Goal: Information Seeking & Learning: Find specific fact

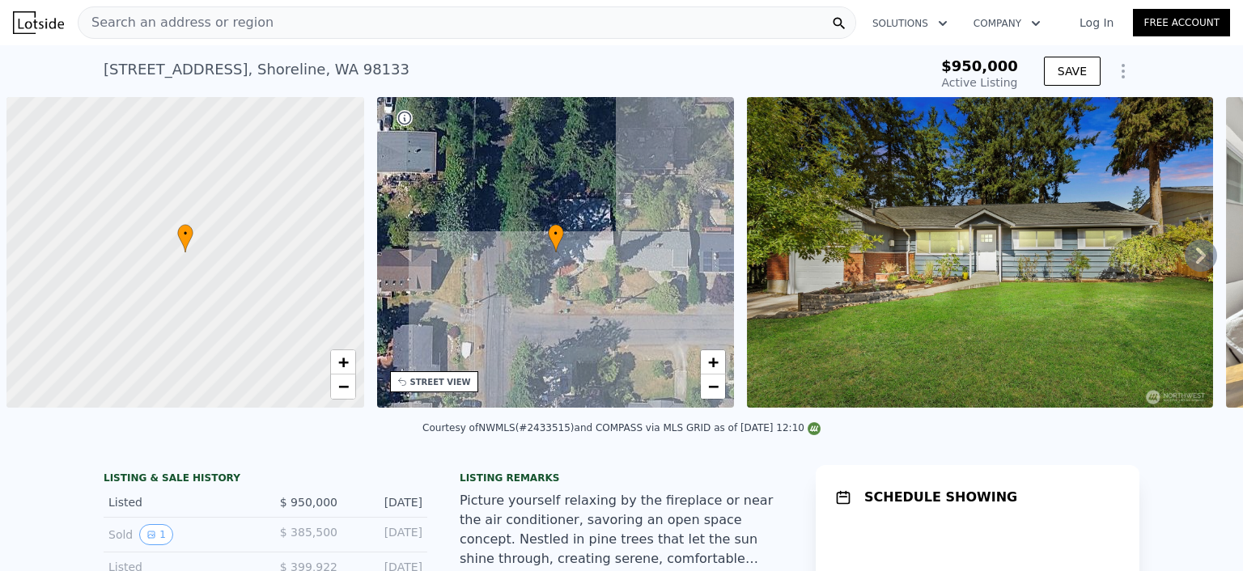
scroll to position [0, 6]
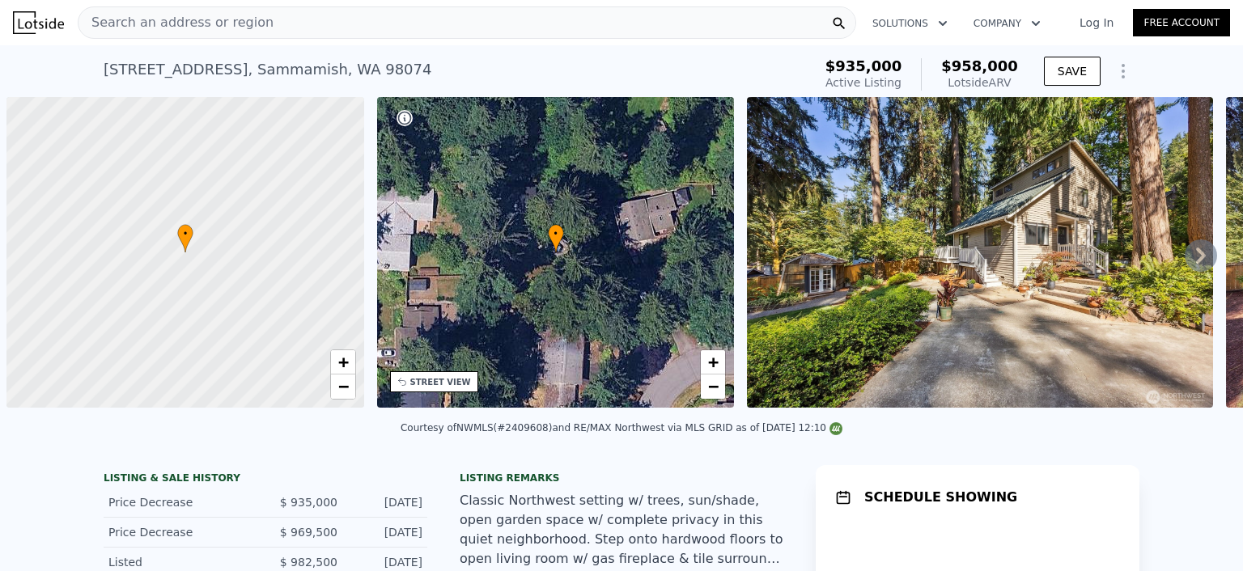
scroll to position [0, 6]
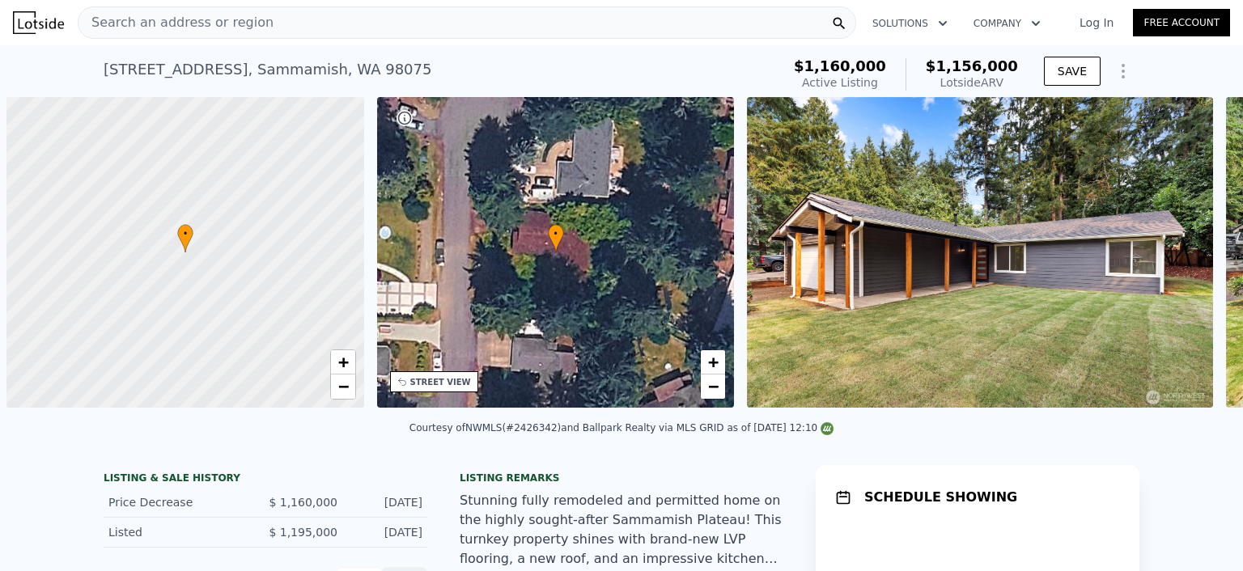
scroll to position [0, 6]
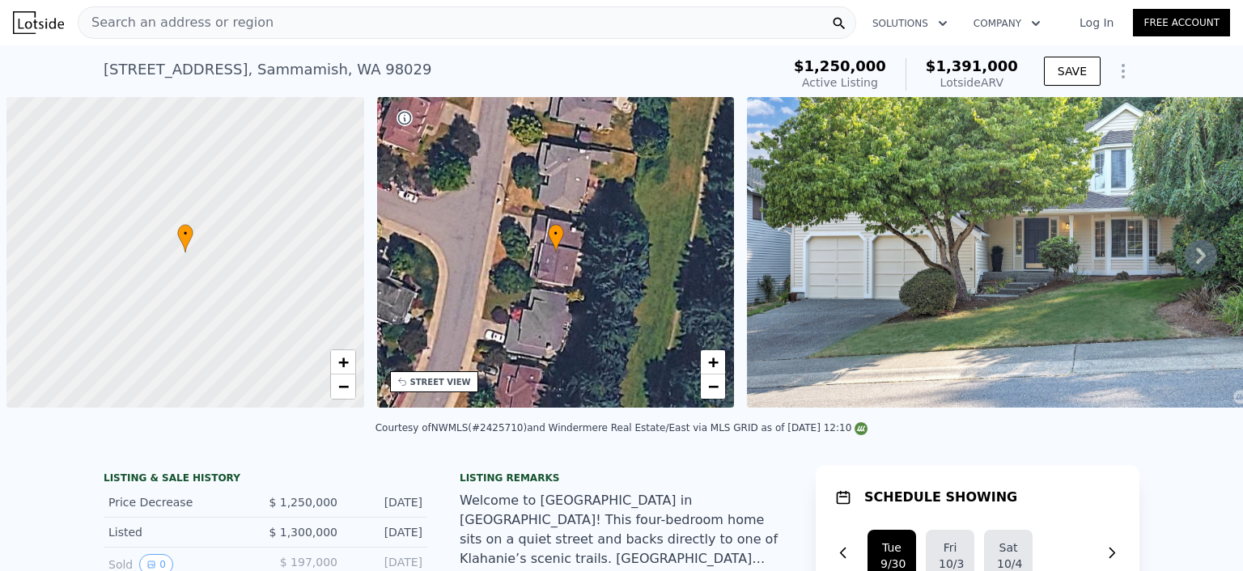
scroll to position [0, 6]
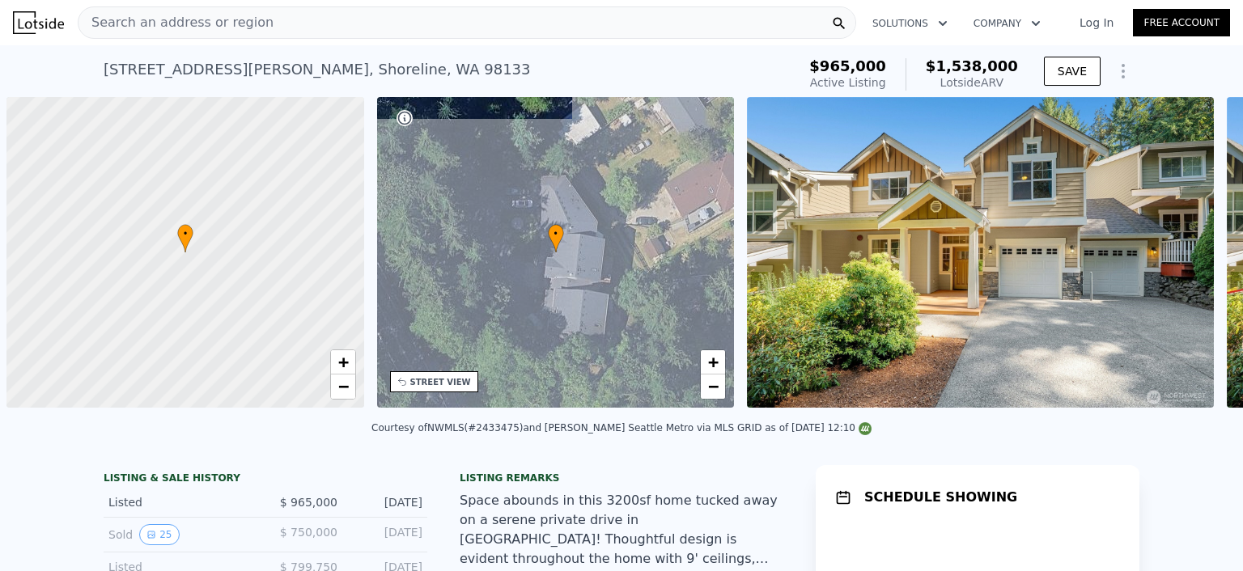
scroll to position [0, 6]
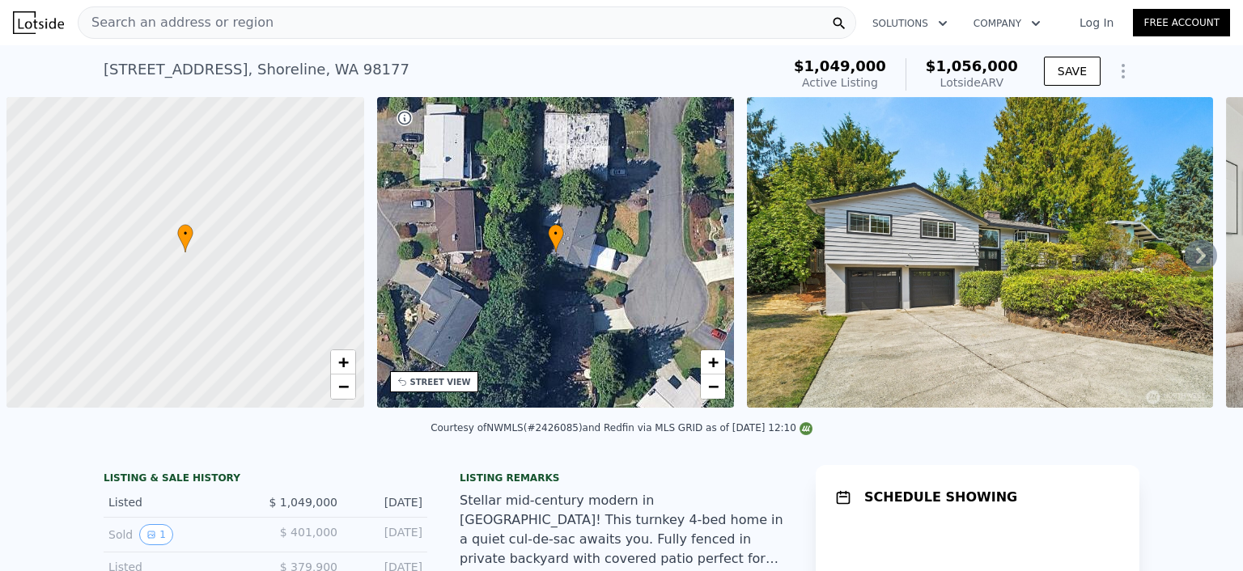
scroll to position [0, 6]
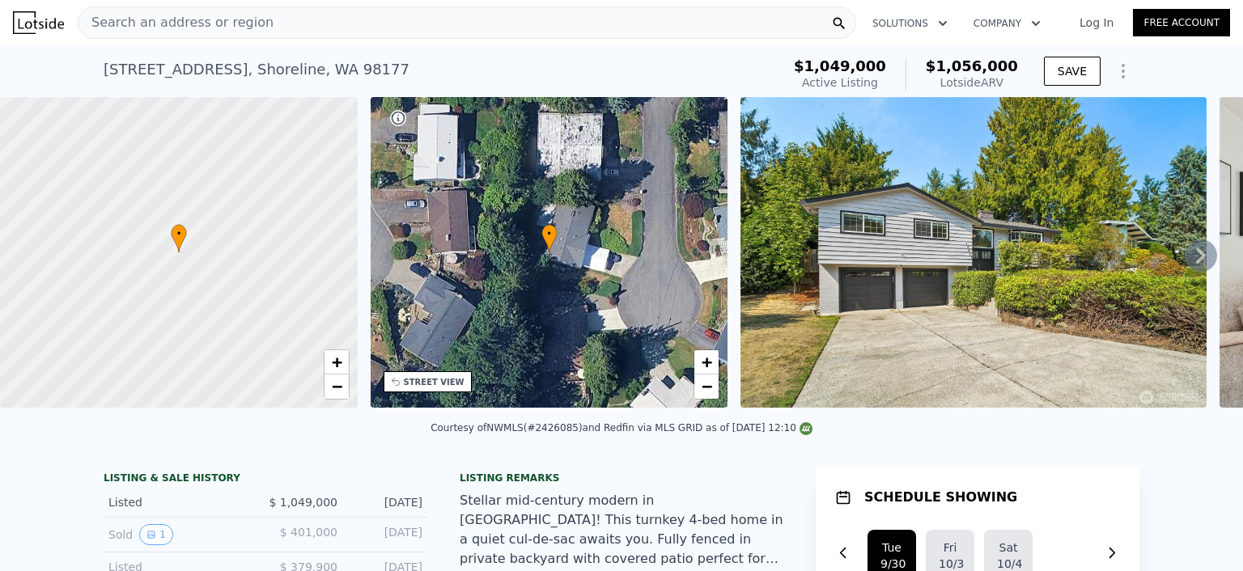
drag, startPoint x: 536, startPoint y: 438, endPoint x: 574, endPoint y: 434, distance: 38.2
click at [574, 434] on div "Courtesy of NWMLS (#2426085) and Redfin via MLS GRID as of [DATE] 12:10" at bounding box center [621, 427] width 382 height 11
copy div "2426085)"
